Goal: Manage account settings

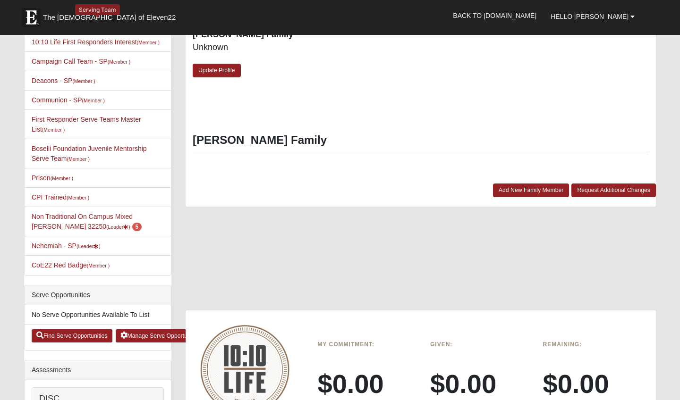
scroll to position [394, 0]
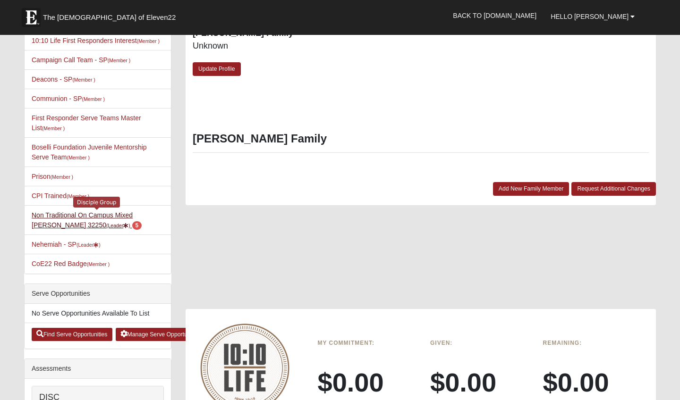
click at [79, 214] on link "Non Traditional On Campus Mixed Durrance 32250 (Leader ) 5" at bounding box center [87, 220] width 110 height 17
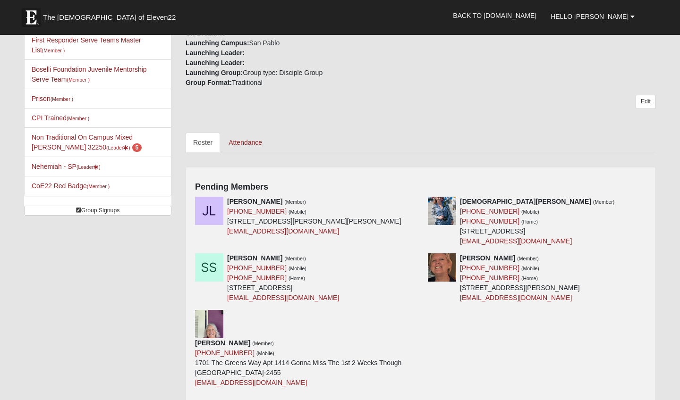
scroll to position [309, 0]
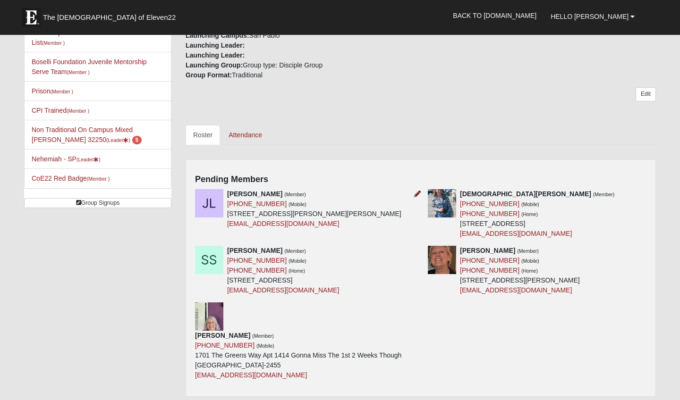
click at [417, 191] on icon at bounding box center [417, 194] width 7 height 7
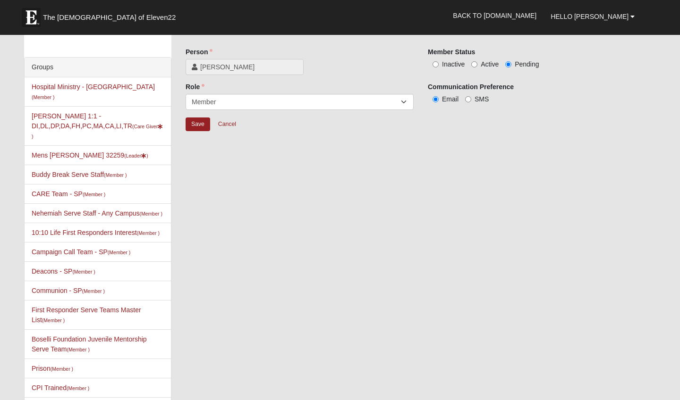
scroll to position [-3, 0]
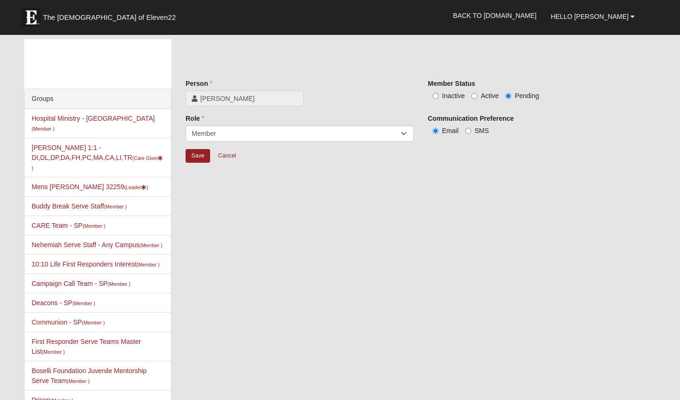
click at [477, 97] on label "Active" at bounding box center [484, 95] width 27 height 9
click at [477, 97] on input "Active" at bounding box center [474, 96] width 6 height 6
radio input "true"
click at [191, 162] on input "Save" at bounding box center [198, 156] width 25 height 14
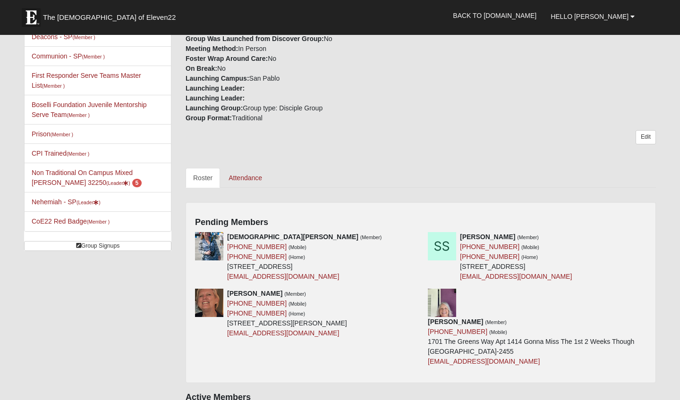
scroll to position [267, 0]
click at [417, 233] on icon at bounding box center [417, 236] width 7 height 7
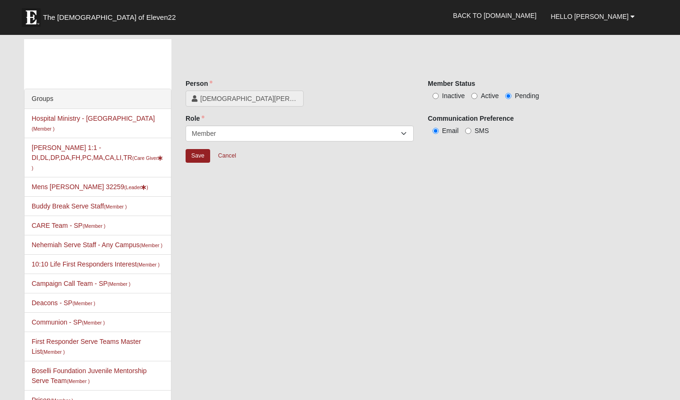
click at [475, 97] on input "Active" at bounding box center [474, 96] width 6 height 6
radio input "true"
click at [195, 157] on input "Save" at bounding box center [198, 156] width 25 height 14
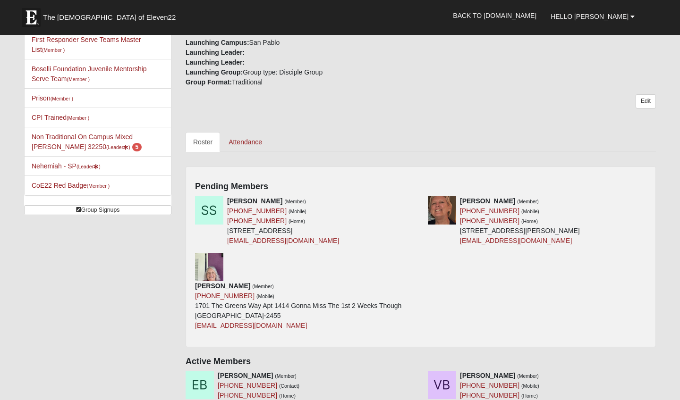
scroll to position [307, 0]
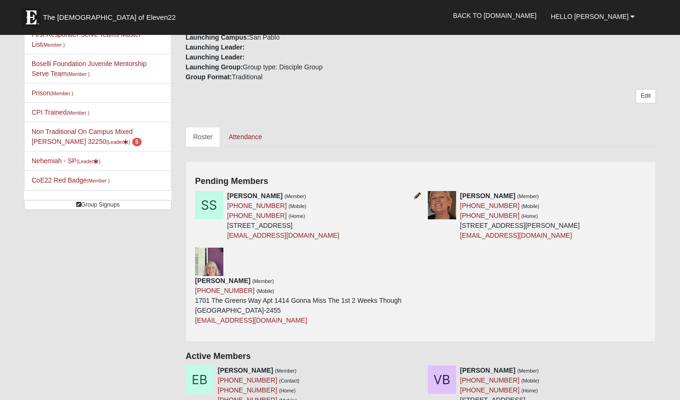
click at [416, 193] on icon at bounding box center [417, 196] width 7 height 7
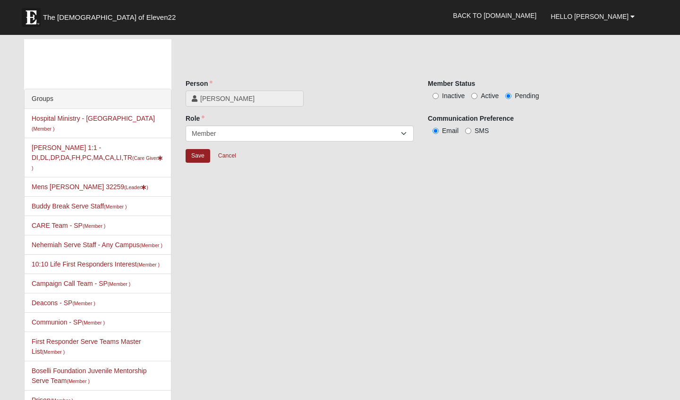
click at [475, 96] on input "Active" at bounding box center [474, 96] width 6 height 6
radio input "true"
click at [201, 158] on input "Save" at bounding box center [198, 156] width 25 height 14
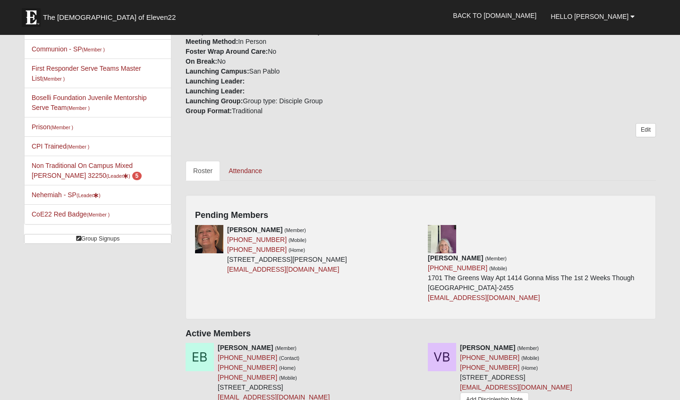
scroll to position [320, 0]
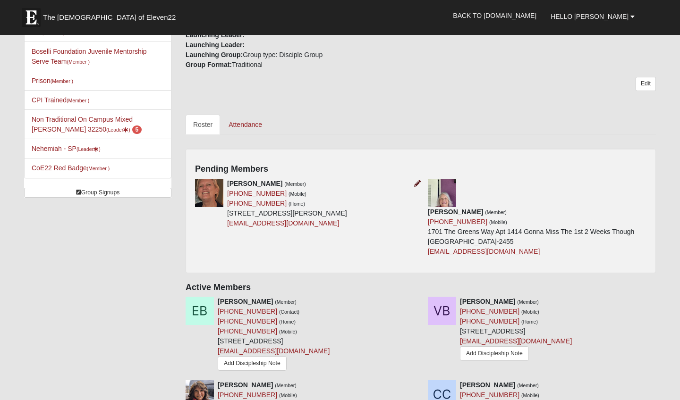
click at [420, 180] on icon at bounding box center [417, 183] width 7 height 7
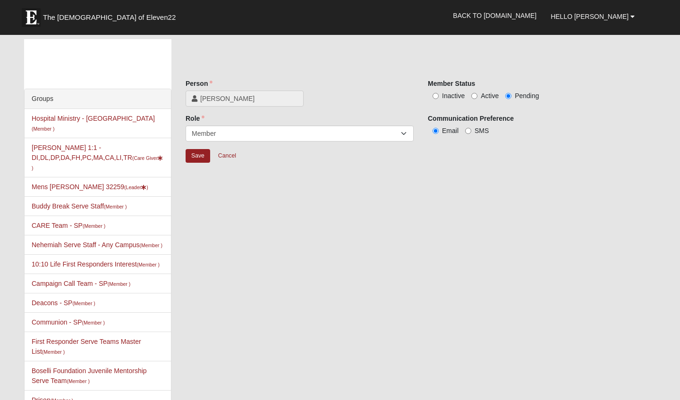
click at [476, 94] on input "Active" at bounding box center [474, 96] width 6 height 6
radio input "true"
click at [197, 156] on input "Save" at bounding box center [198, 156] width 25 height 14
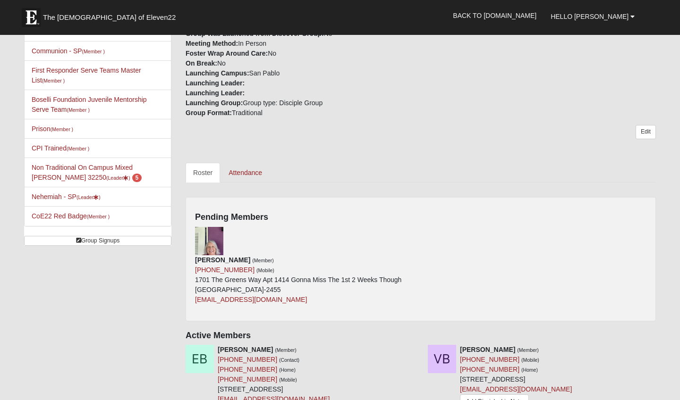
scroll to position [277, 0]
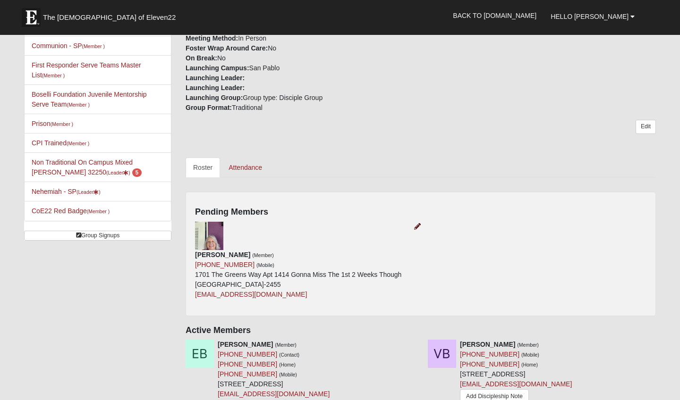
click at [416, 223] on icon at bounding box center [417, 226] width 7 height 7
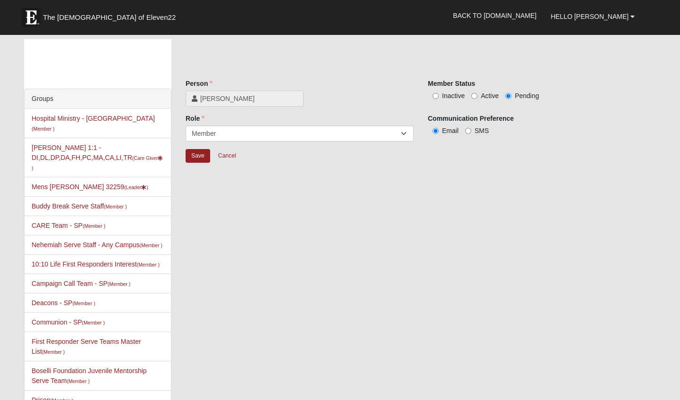
click at [475, 97] on input "Active" at bounding box center [474, 96] width 6 height 6
radio input "true"
click at [201, 158] on input "Save" at bounding box center [198, 156] width 25 height 14
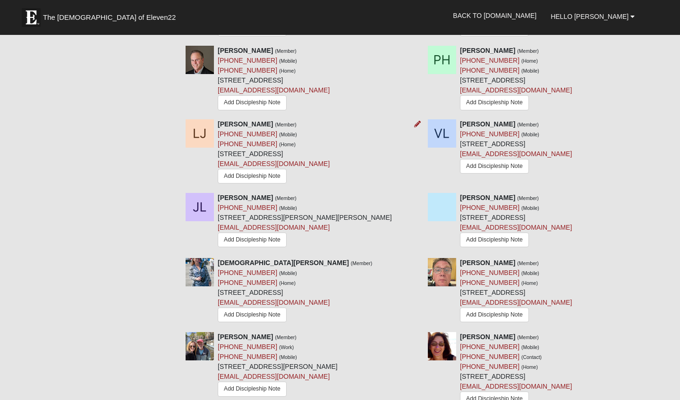
scroll to position [806, 0]
